Goal: Task Accomplishment & Management: Complete application form

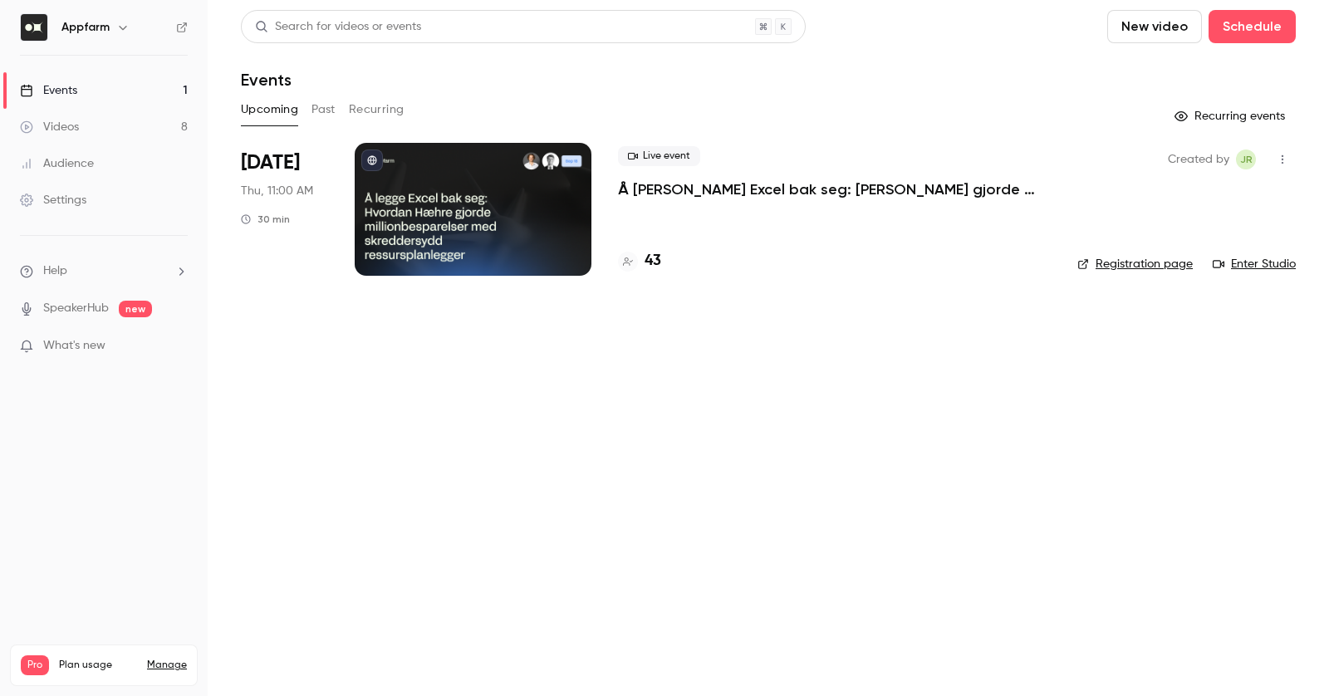
click at [85, 86] on link "Events 1" at bounding box center [104, 90] width 208 height 37
click at [1264, 36] on button "Schedule" at bounding box center [1252, 26] width 87 height 33
click at [1211, 73] on div "One time event" at bounding box center [1219, 72] width 126 height 17
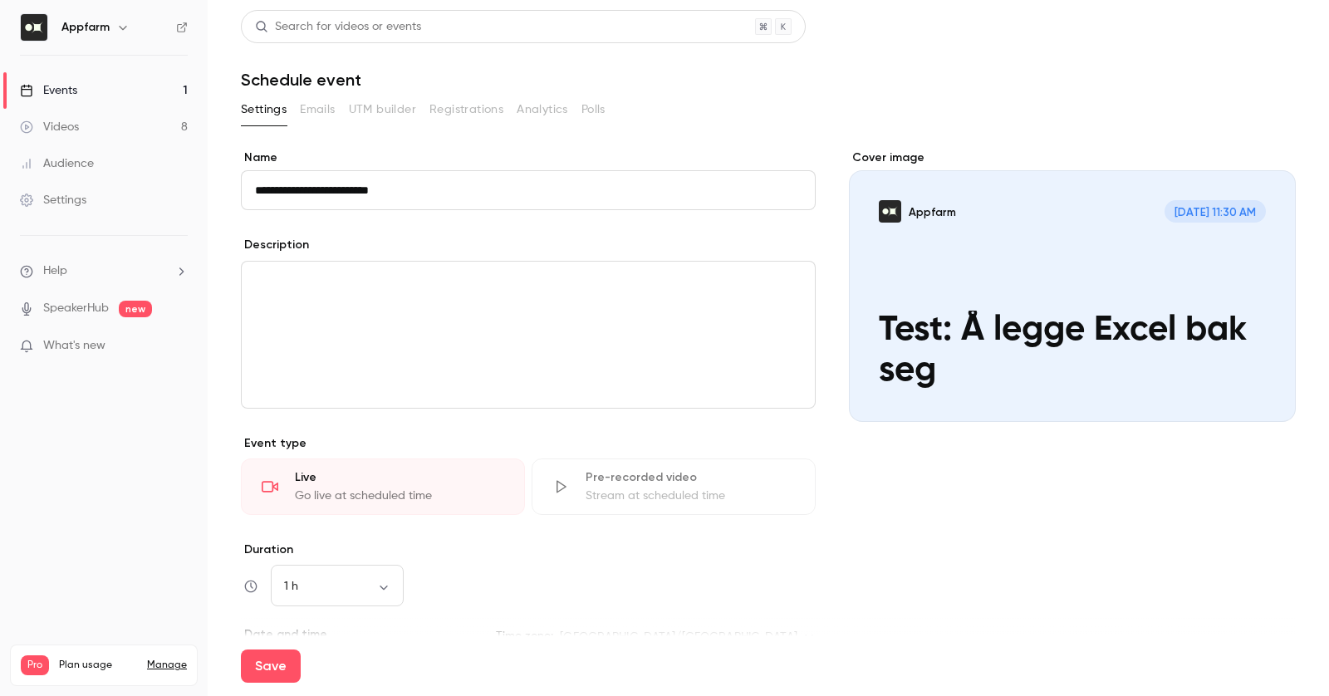
type input "**********"
click at [655, 290] on p "editor" at bounding box center [528, 282] width 547 height 20
click at [541, 352] on div "**********" at bounding box center [529, 335] width 574 height 146
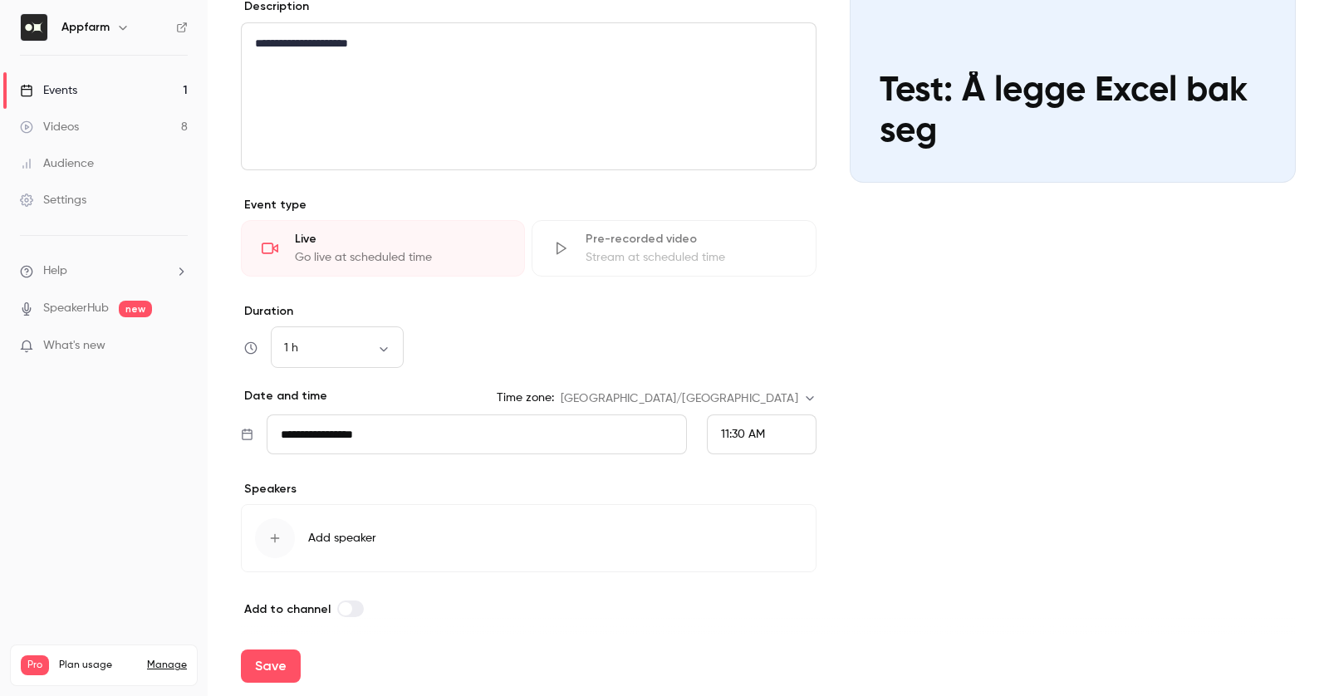
scroll to position [245, 0]
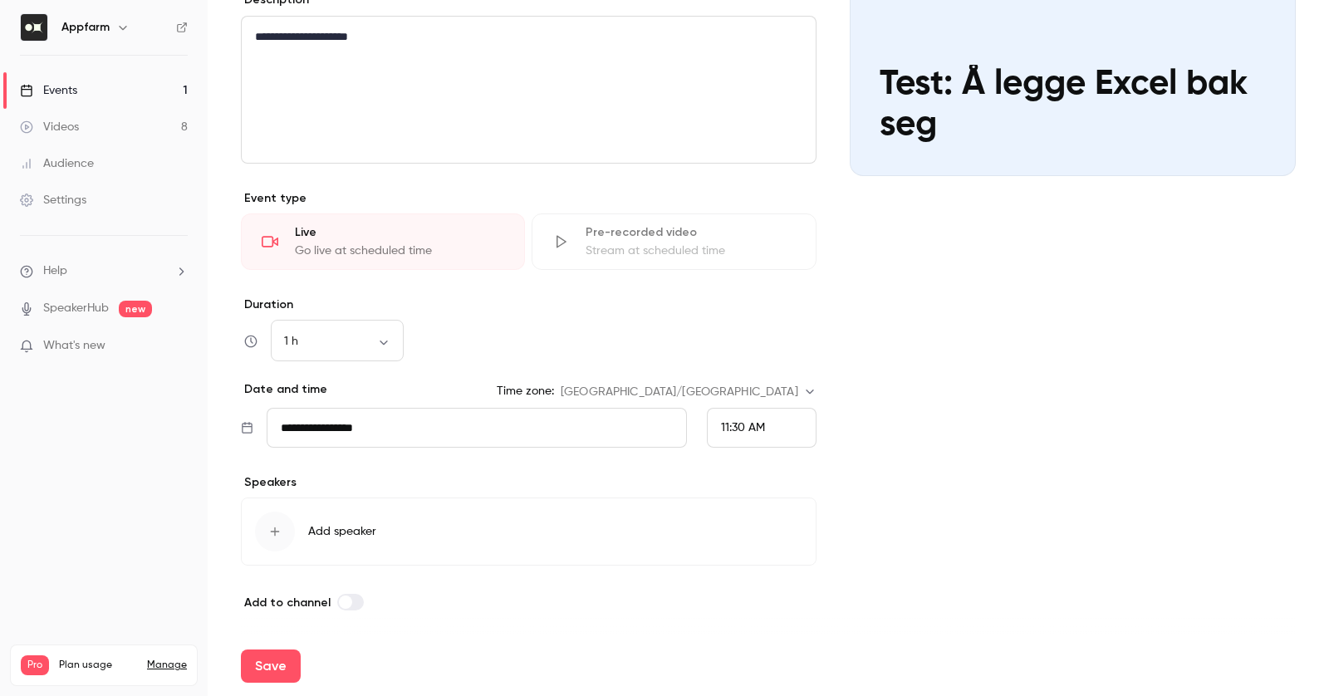
click at [724, 430] on span "11:30 AM" at bounding box center [743, 428] width 44 height 12
click at [775, 384] on div "12:15 PM" at bounding box center [761, 392] width 82 height 17
click at [486, 361] on div "**********" at bounding box center [529, 372] width 576 height 151
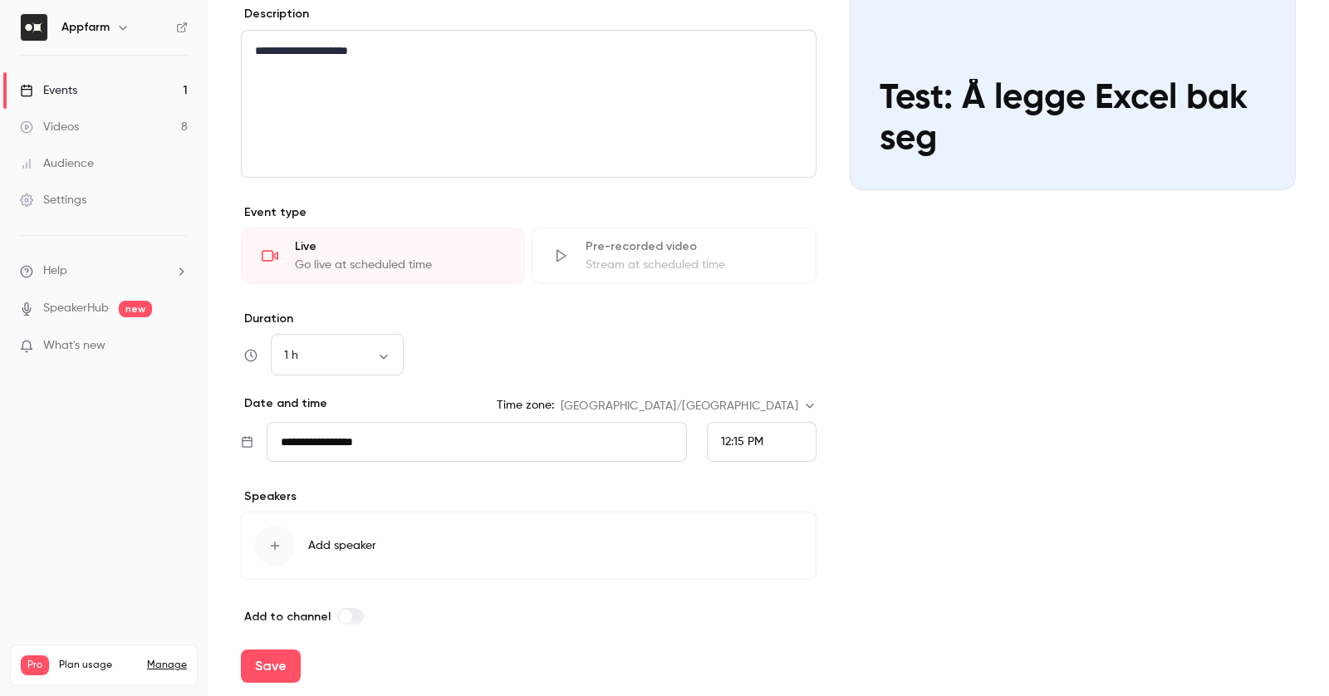
scroll to position [245, 0]
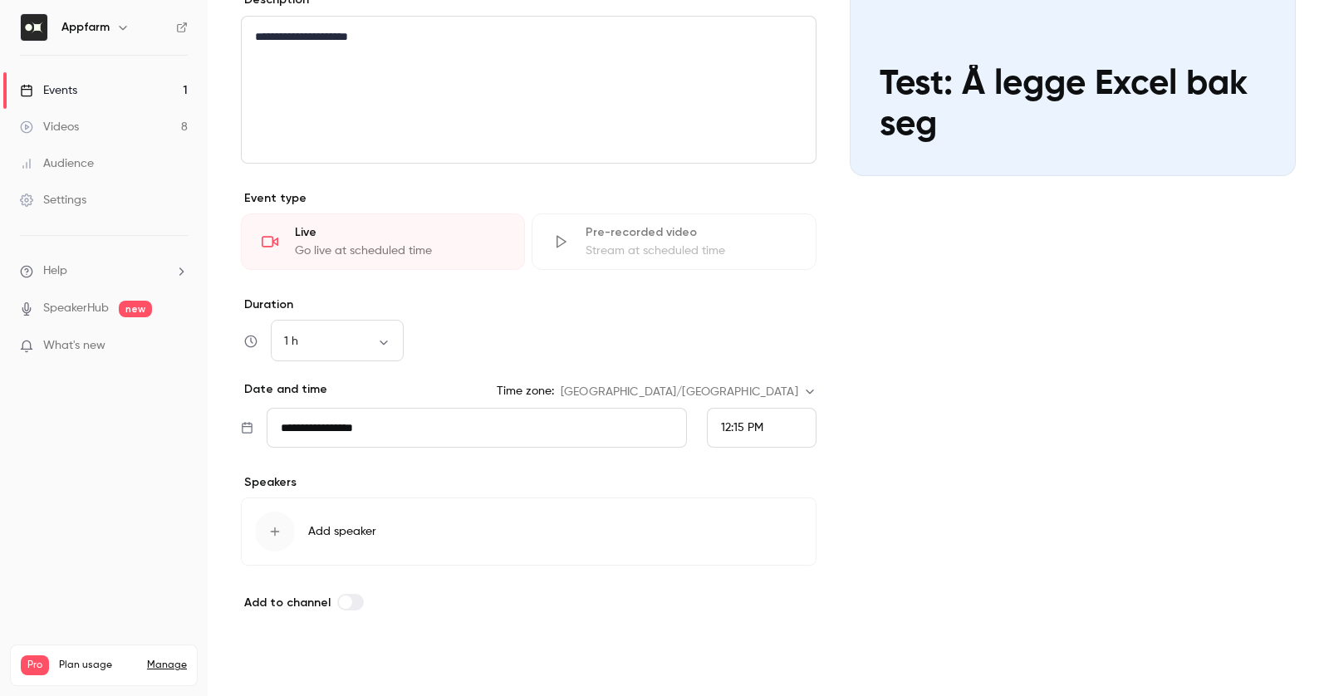
click at [277, 665] on button "Save" at bounding box center [271, 666] width 60 height 33
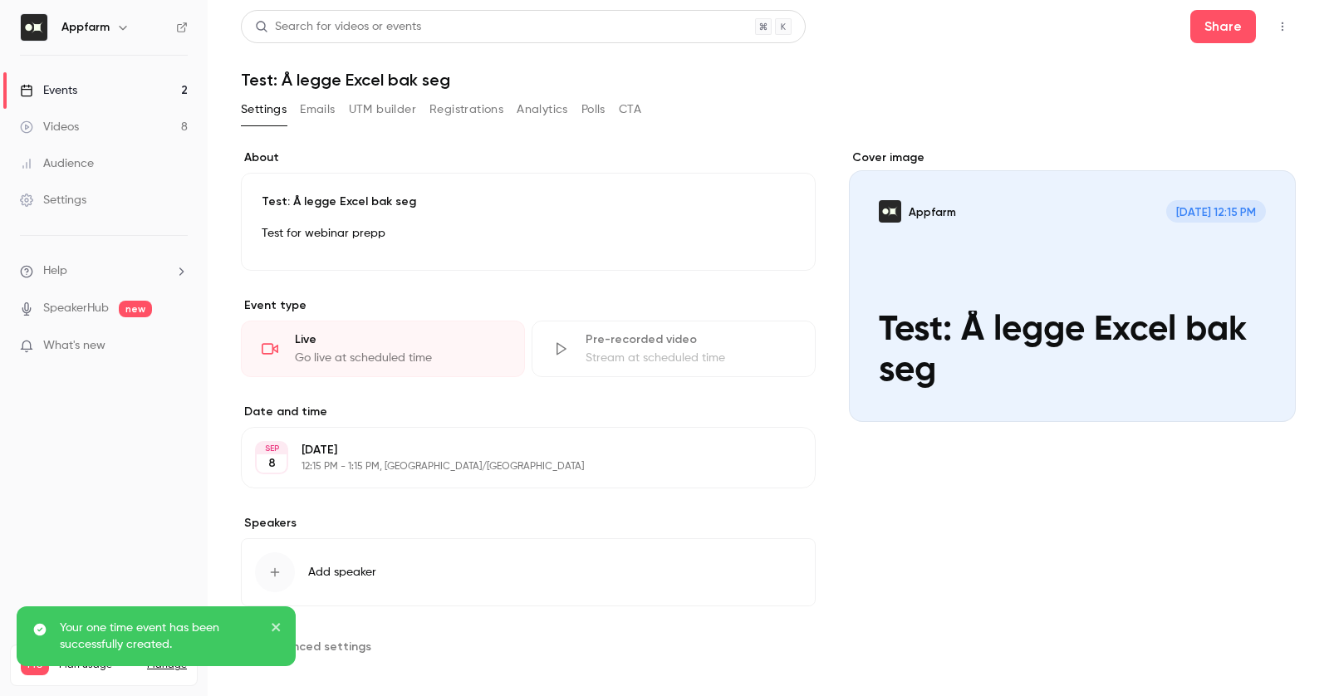
click at [1279, 30] on icon "button" at bounding box center [1282, 27] width 13 height 12
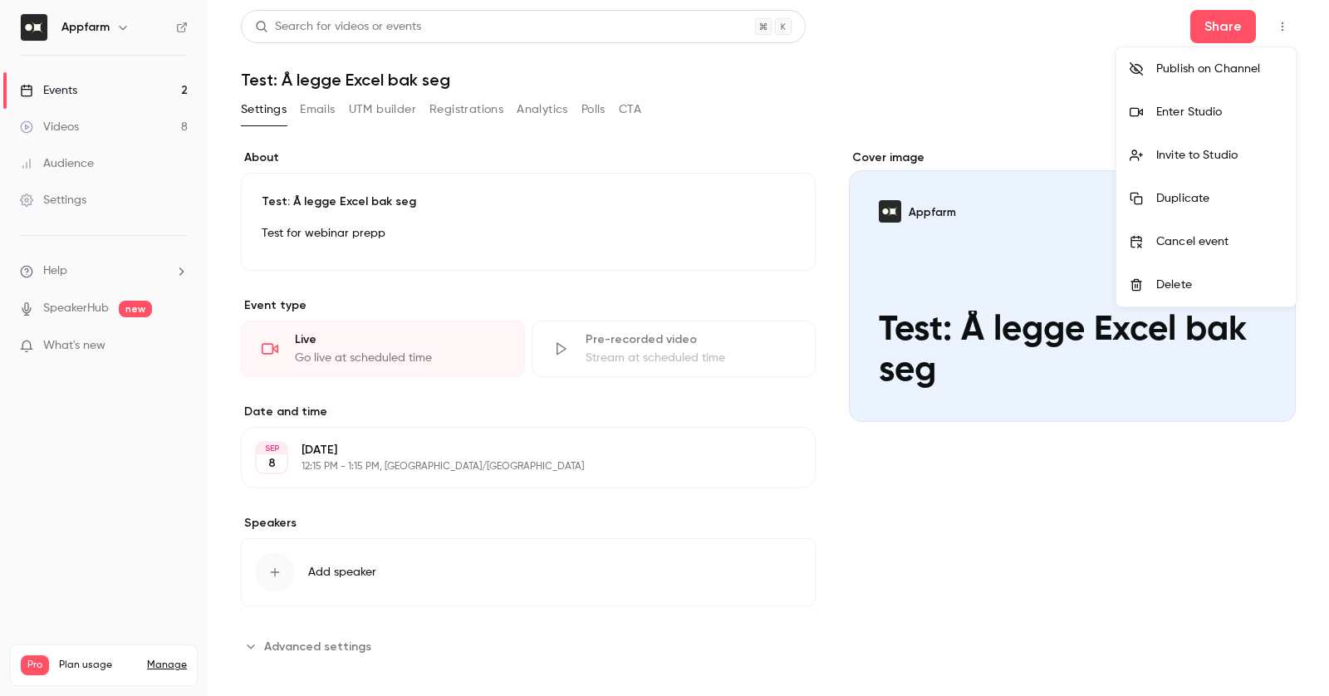
click at [1230, 159] on div "Invite to Studio" at bounding box center [1219, 155] width 126 height 17
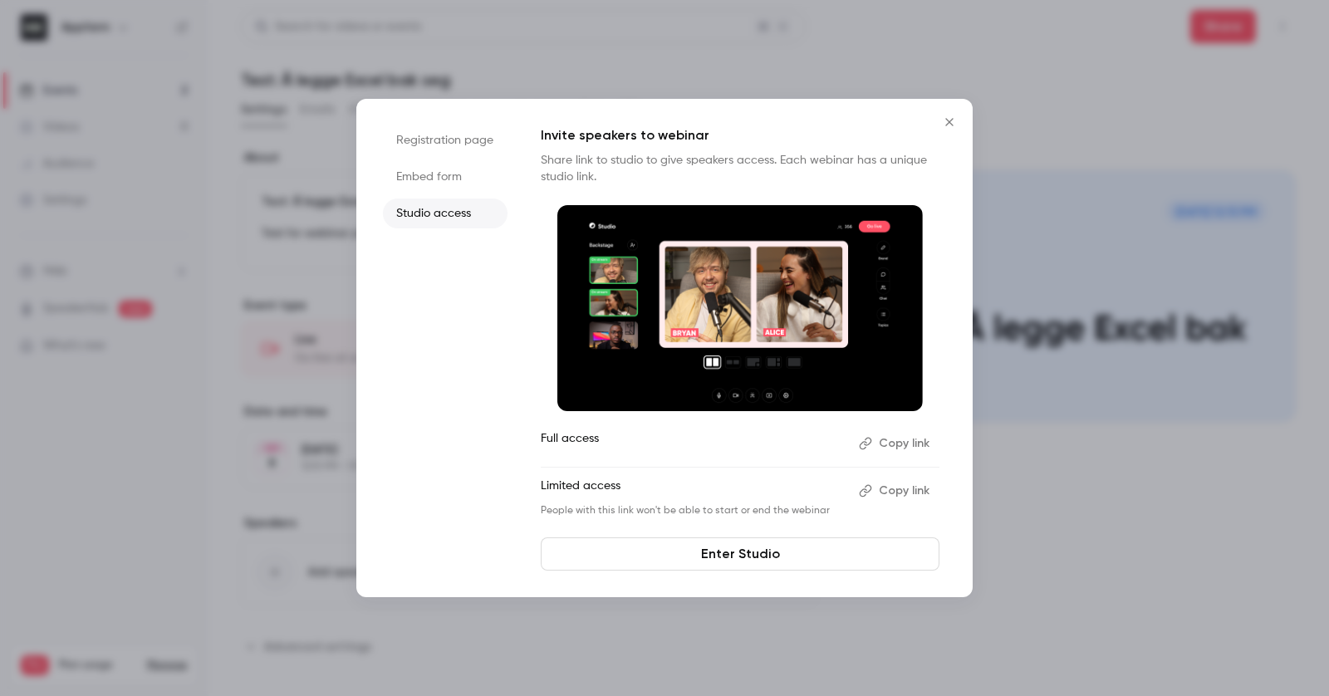
click at [906, 493] on button "Copy link" at bounding box center [895, 491] width 87 height 27
click at [948, 118] on icon "Close" at bounding box center [950, 121] width 20 height 13
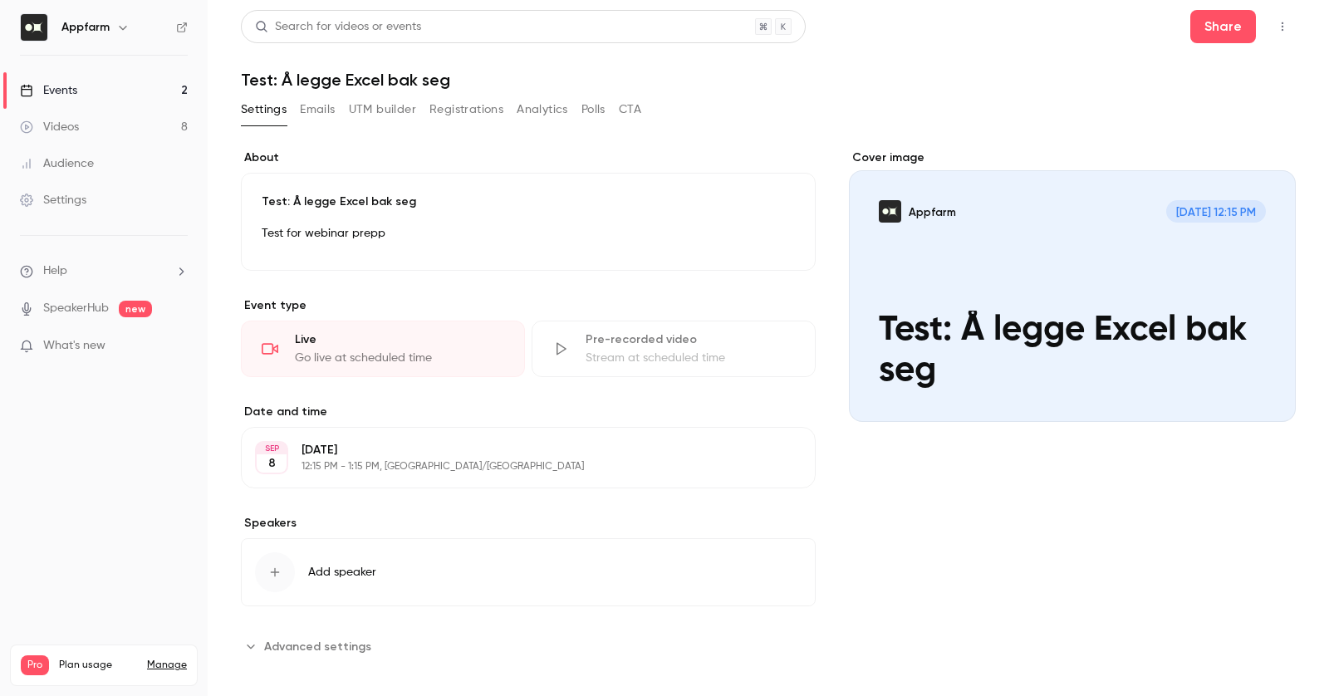
click at [1284, 27] on icon "button" at bounding box center [1282, 27] width 13 height 12
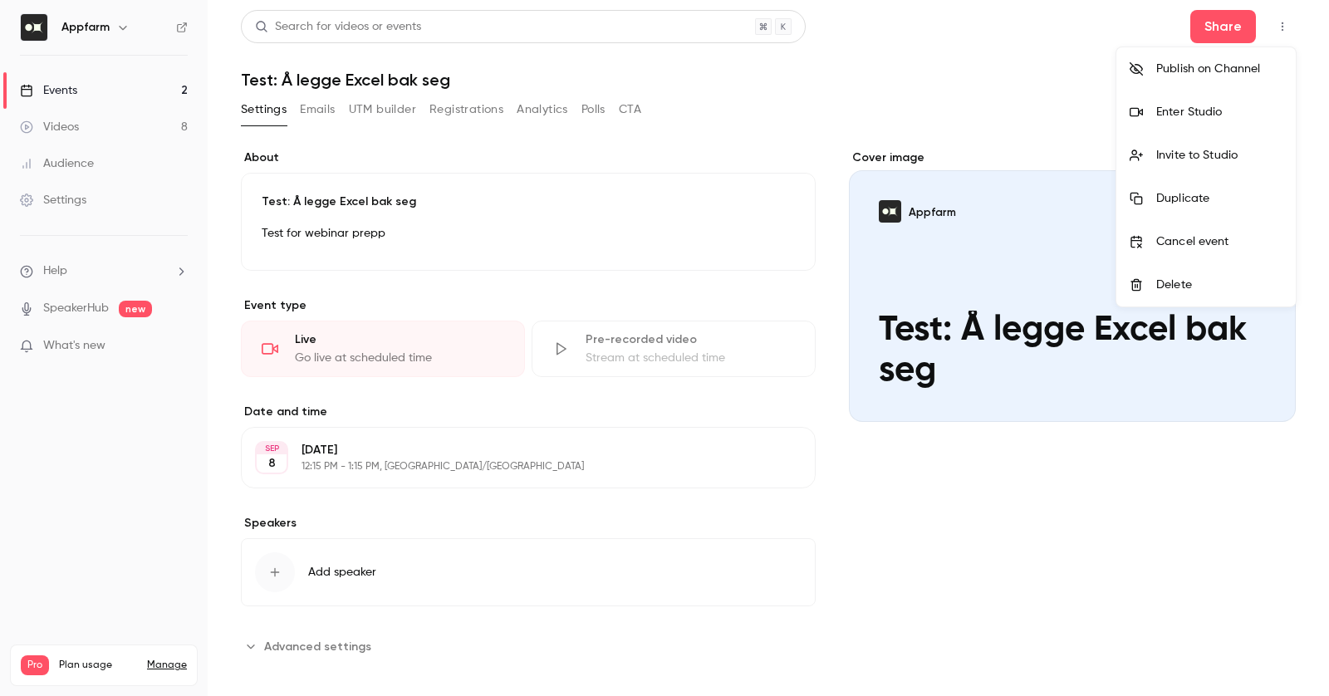
click at [807, 74] on div at bounding box center [664, 348] width 1329 height 696
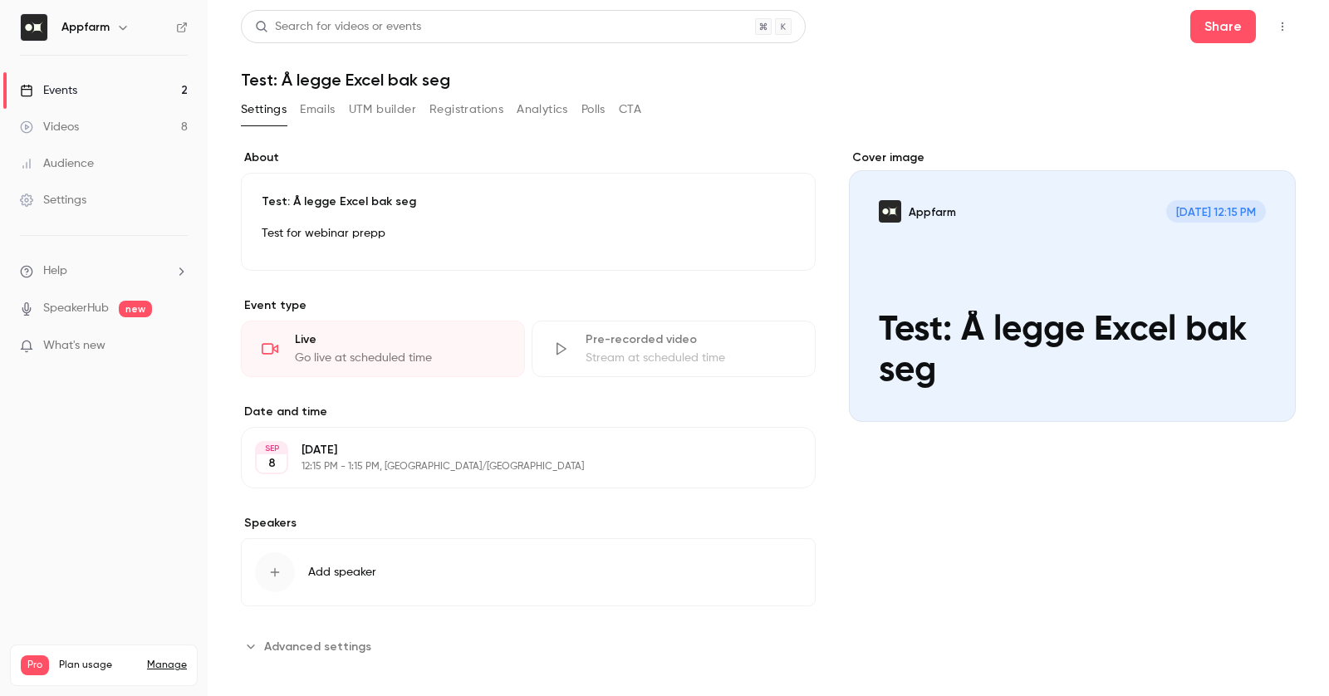
click at [1285, 25] on icon "button" at bounding box center [1282, 27] width 13 height 12
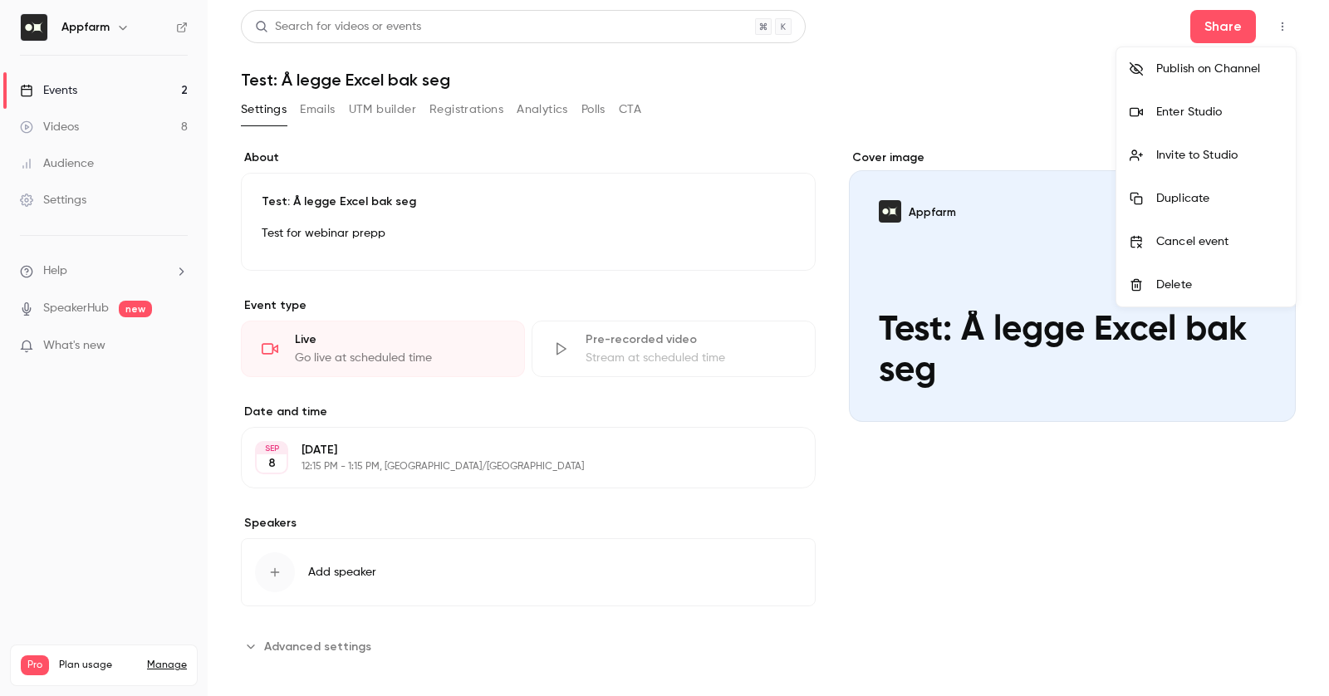
click at [914, 105] on div at bounding box center [664, 348] width 1329 height 696
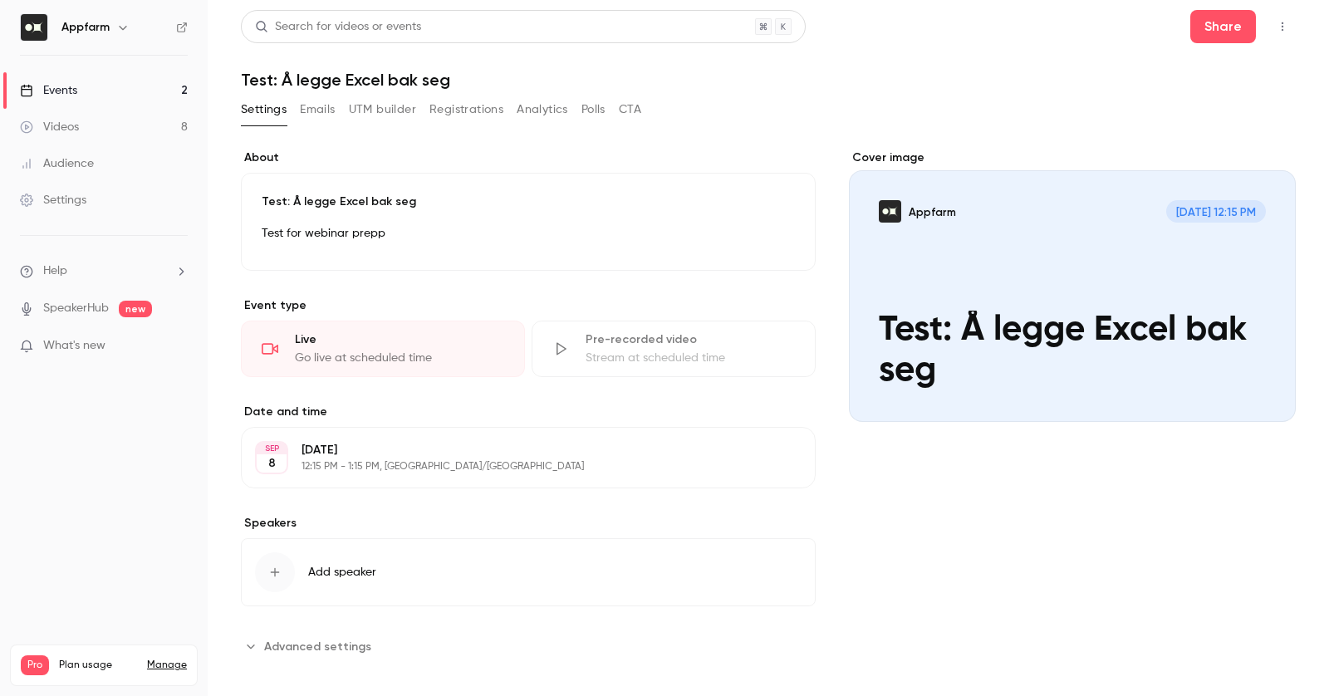
click at [103, 97] on link "Events 2" at bounding box center [104, 90] width 208 height 37
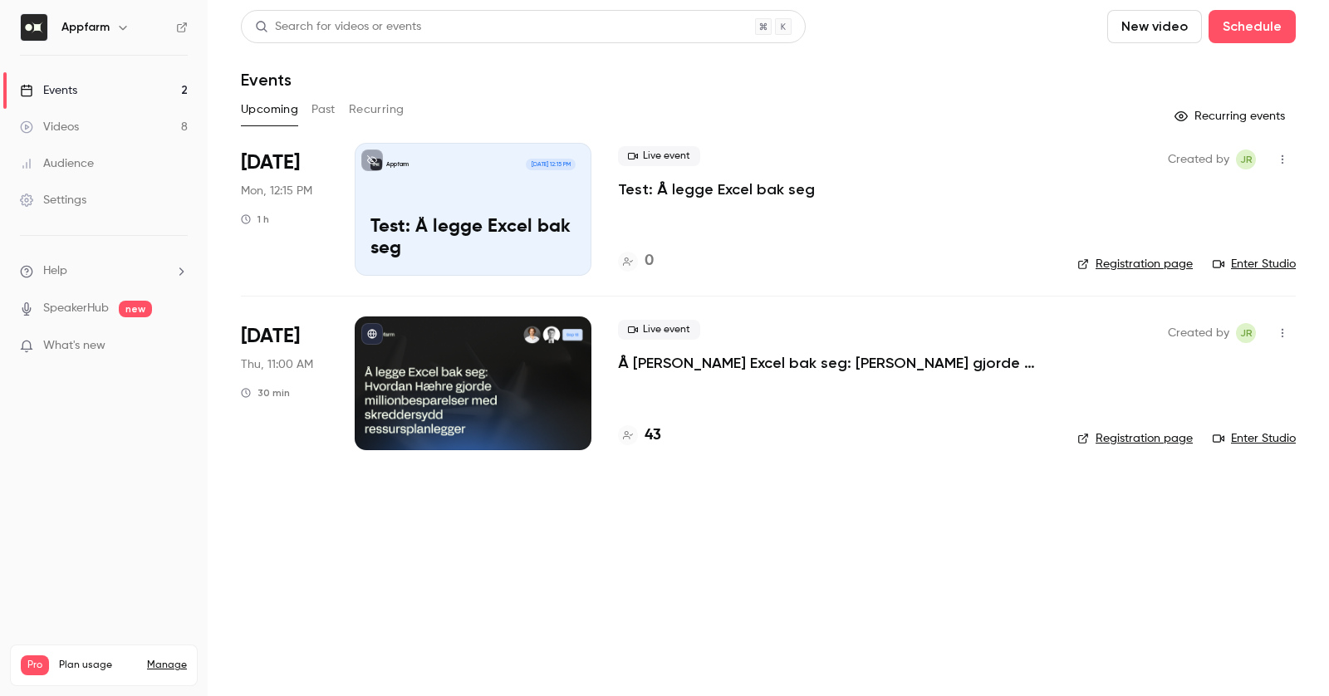
click at [1148, 261] on link "Registration page" at bounding box center [1134, 264] width 115 height 17
click at [1274, 257] on link "Enter Studio" at bounding box center [1254, 264] width 83 height 17
